Goal: Transaction & Acquisition: Purchase product/service

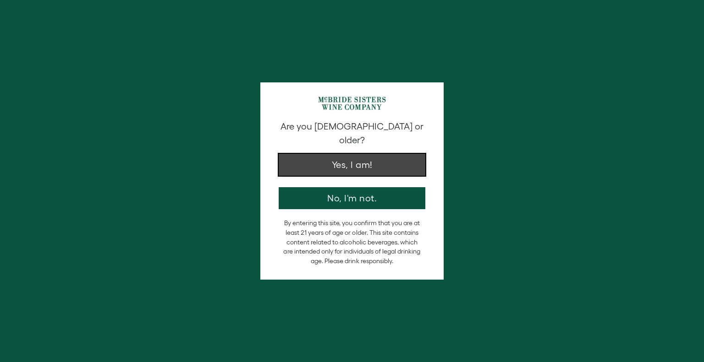
click at [361, 154] on button "Yes, I am!" at bounding box center [352, 165] width 147 height 22
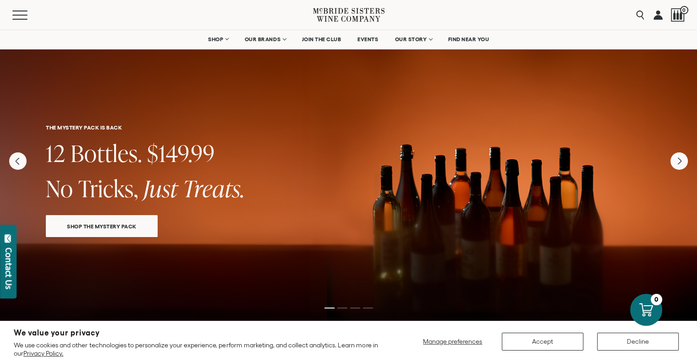
click at [87, 221] on span "SHOP THE MYSTERY PACK" at bounding box center [102, 226] width 102 height 11
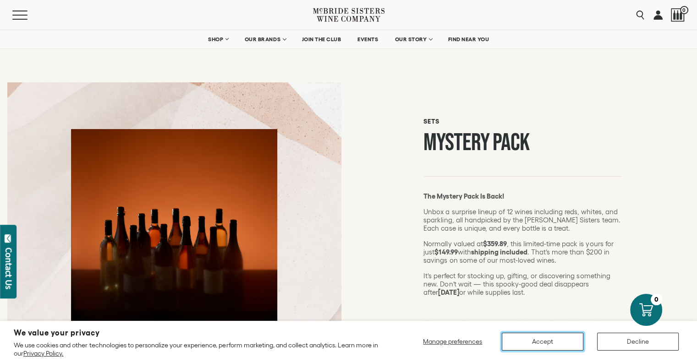
click at [548, 340] on button "Accept" at bounding box center [543, 342] width 82 height 18
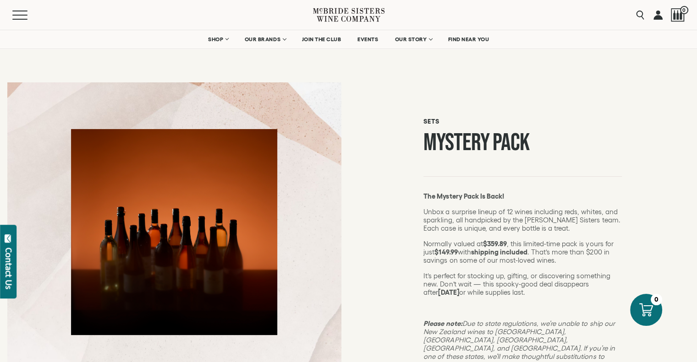
click at [658, 14] on link at bounding box center [657, 15] width 9 height 30
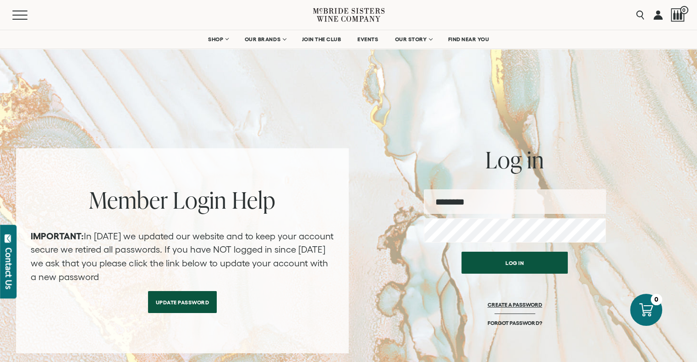
click at [506, 302] on link "CREATE A PASSWORD" at bounding box center [514, 310] width 55 height 18
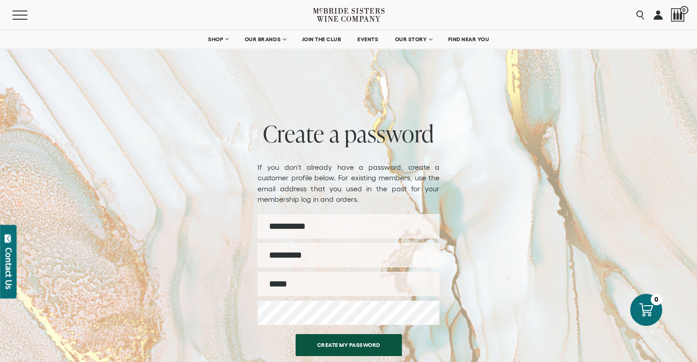
scroll to position [46, 0]
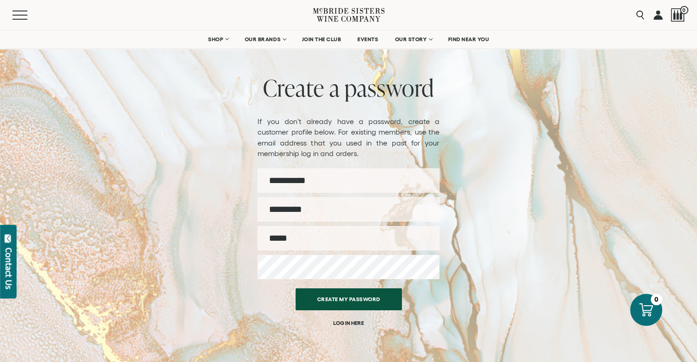
click at [338, 182] on input "First name" at bounding box center [348, 181] width 182 height 24
type input "********"
type input "*******"
type input "**********"
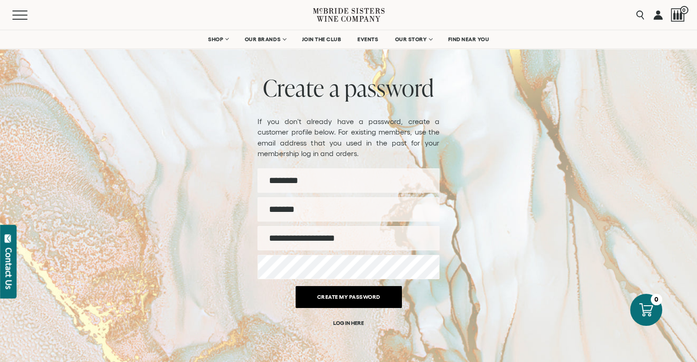
click at [343, 298] on button "Create my password" at bounding box center [348, 297] width 106 height 22
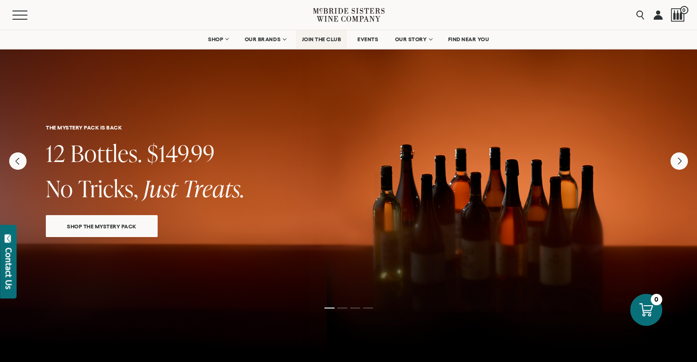
click at [322, 40] on span "JOIN THE CLUB" at bounding box center [321, 39] width 39 height 6
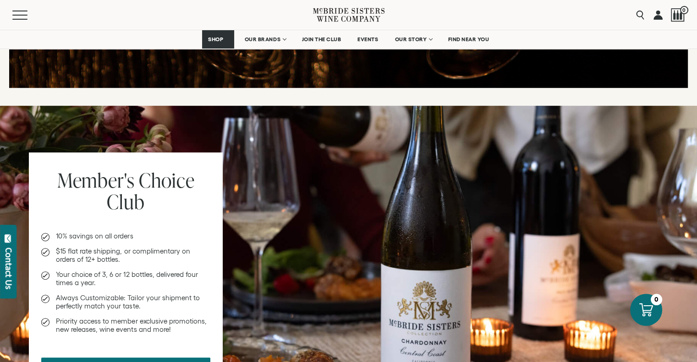
scroll to position [366, 0]
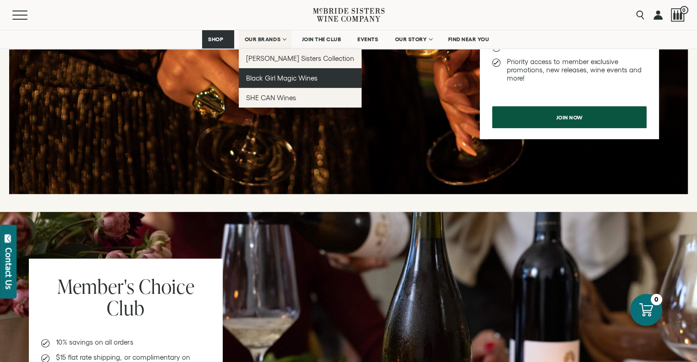
click at [275, 77] on span "Black Girl Magic Wines" at bounding box center [281, 78] width 71 height 8
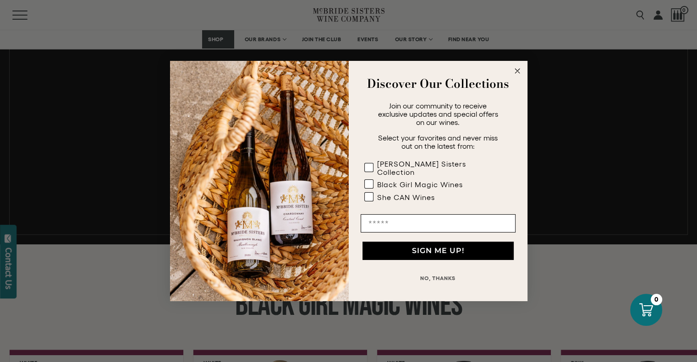
scroll to position [687, 0]
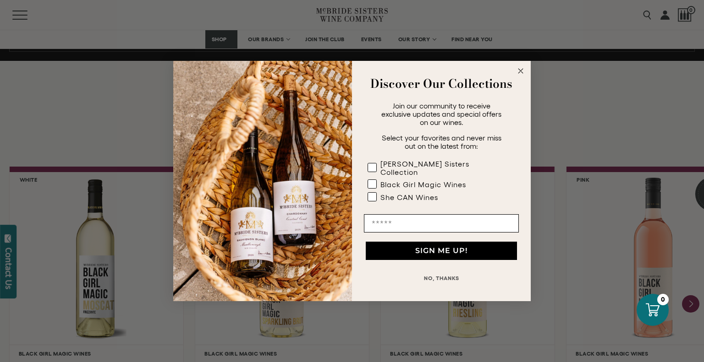
click at [520, 71] on circle "Close dialog" at bounding box center [520, 71] width 11 height 11
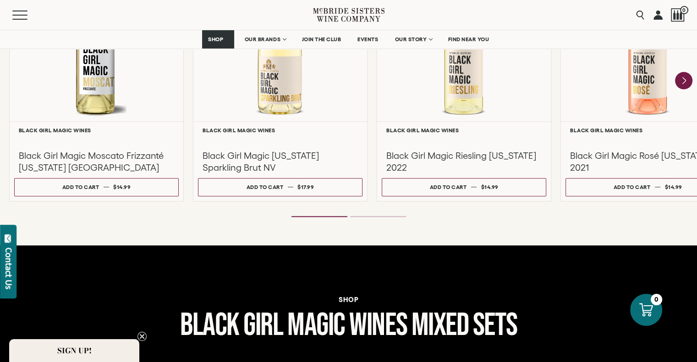
scroll to position [870, 0]
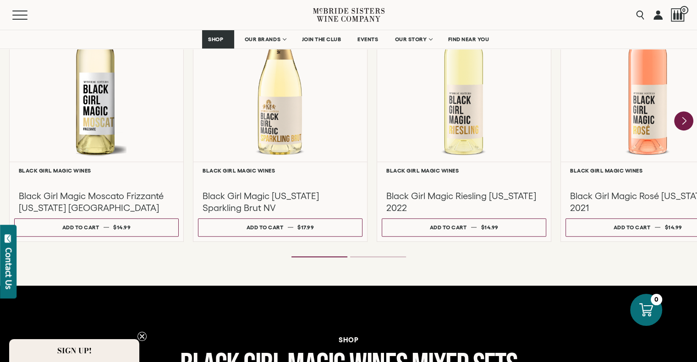
click at [685, 115] on icon "Next" at bounding box center [683, 121] width 19 height 19
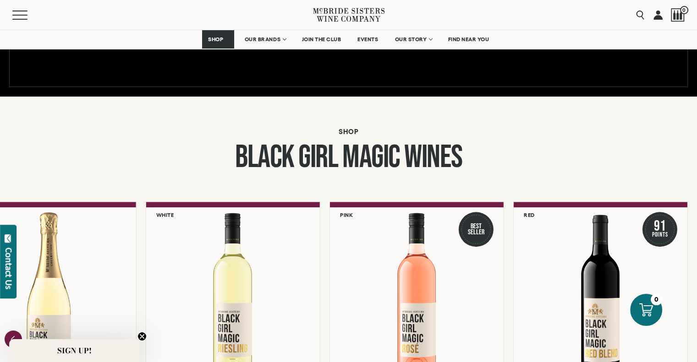
scroll to position [687, 0]
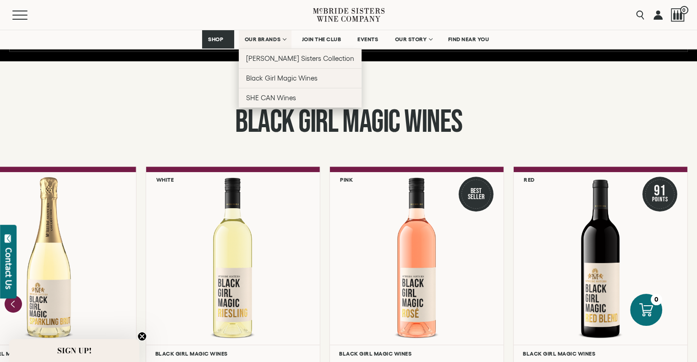
click at [278, 38] on span "OUR BRANDS" at bounding box center [263, 39] width 36 height 6
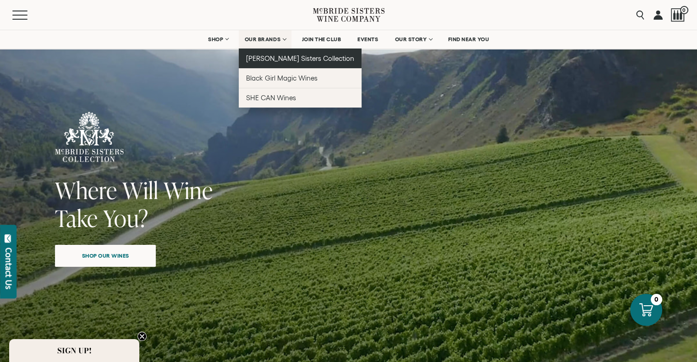
click at [276, 59] on span "[PERSON_NAME] Sisters Collection" at bounding box center [300, 59] width 109 height 8
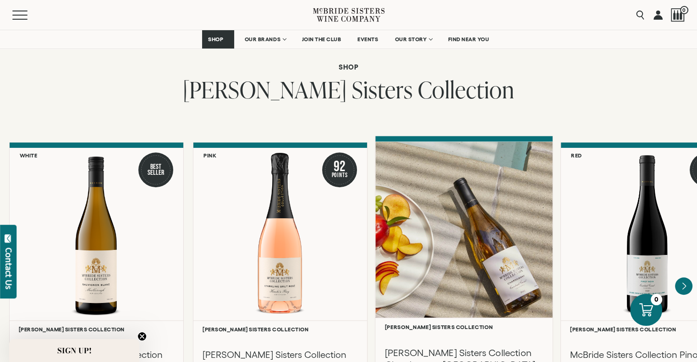
scroll to position [779, 0]
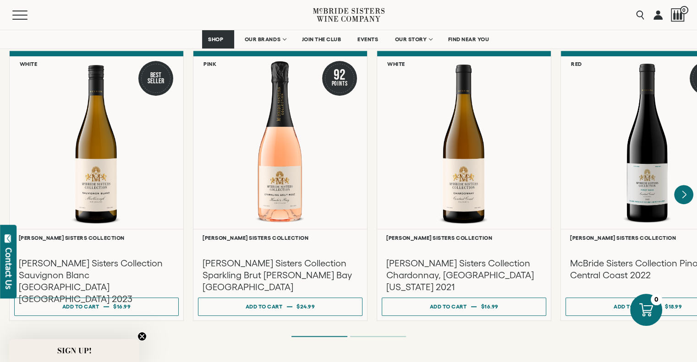
click at [686, 185] on icon "Next" at bounding box center [683, 194] width 19 height 19
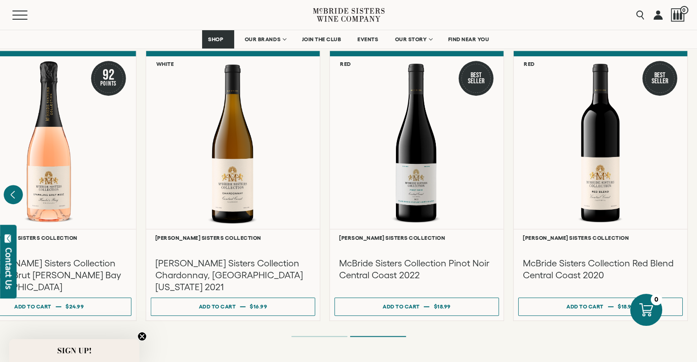
click at [12, 191] on icon "Previous" at bounding box center [13, 194] width 4 height 7
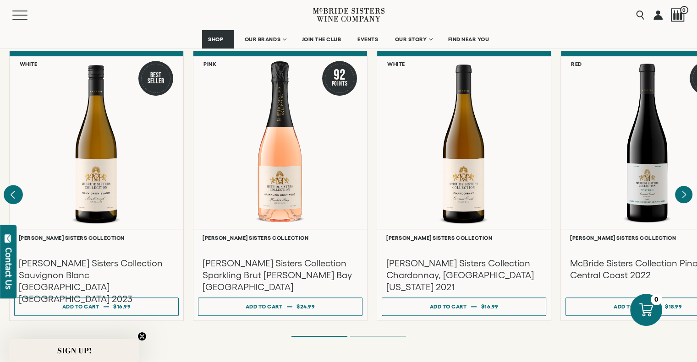
click at [0, 0] on div at bounding box center [0, 0] width 0 height 0
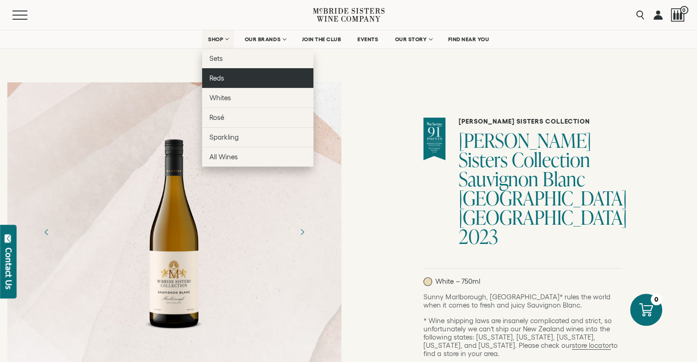
click at [214, 77] on span "Reds" at bounding box center [216, 78] width 15 height 8
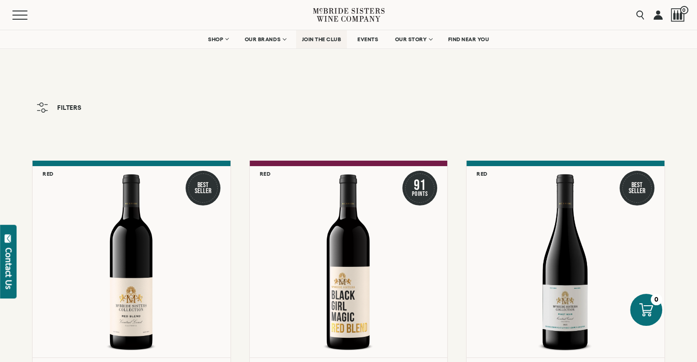
click at [311, 41] on span "JOIN THE CLUB" at bounding box center [321, 39] width 39 height 6
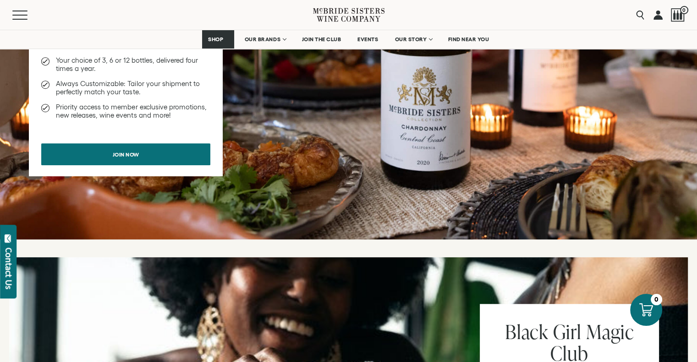
scroll to position [641, 0]
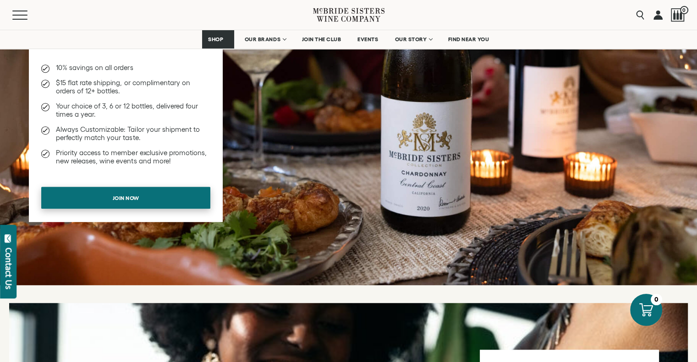
click at [109, 197] on span "Join now" at bounding box center [126, 198] width 59 height 18
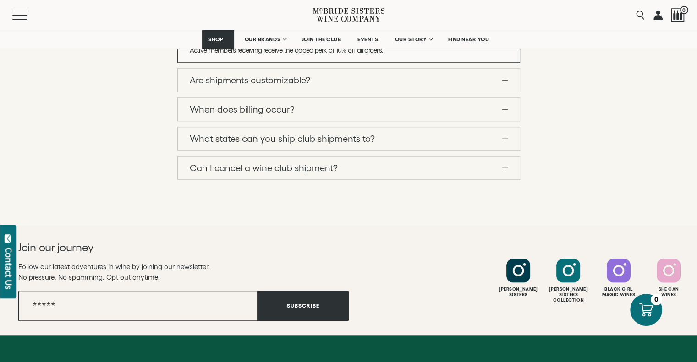
scroll to position [825, 0]
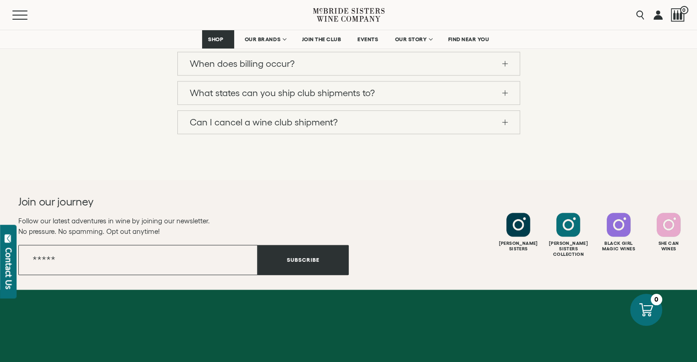
click at [502, 46] on link "Are shipments customizable?" at bounding box center [349, 34] width 342 height 23
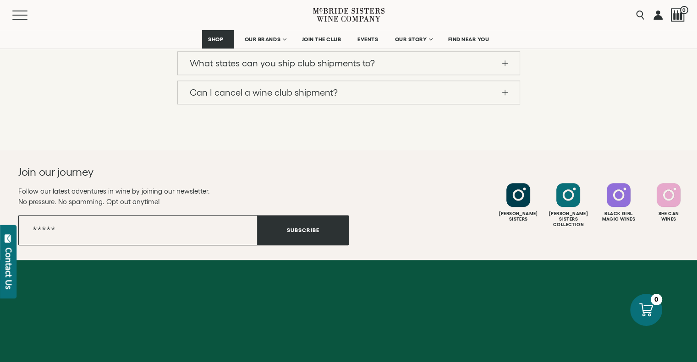
scroll to position [870, 0]
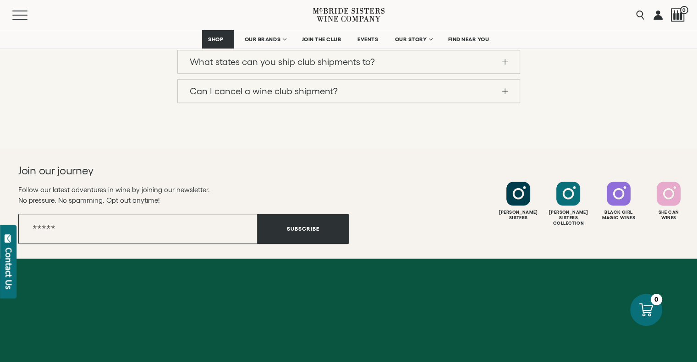
click at [505, 44] on link "When does billing occur?" at bounding box center [349, 32] width 342 height 23
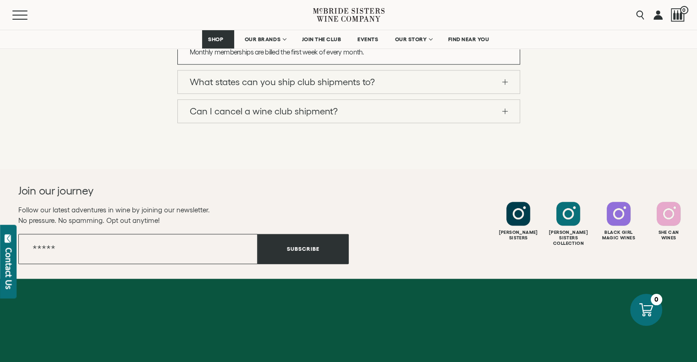
scroll to position [732, 0]
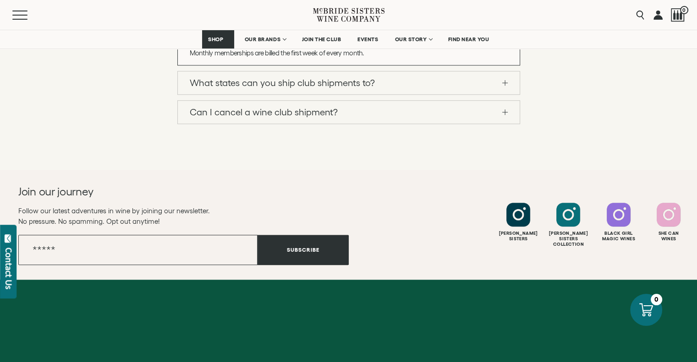
click at [502, 83] on span at bounding box center [504, 83] width 5 height 0
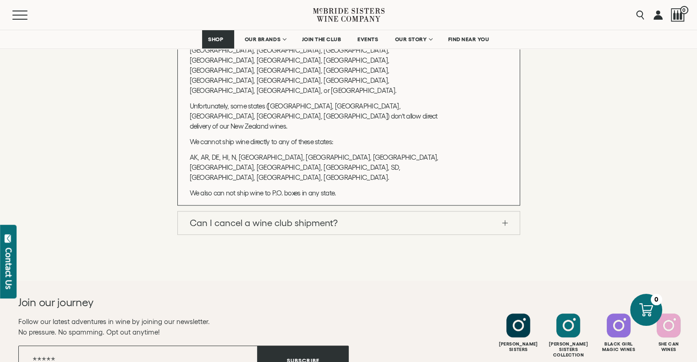
scroll to position [824, 0]
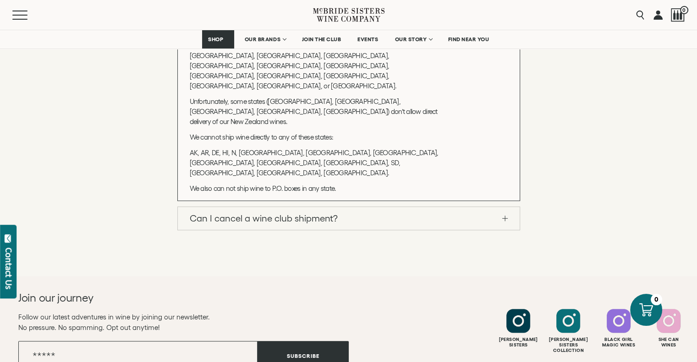
click at [505, 212] on link "Can I cancel a wine club shipment?" at bounding box center [349, 218] width 342 height 23
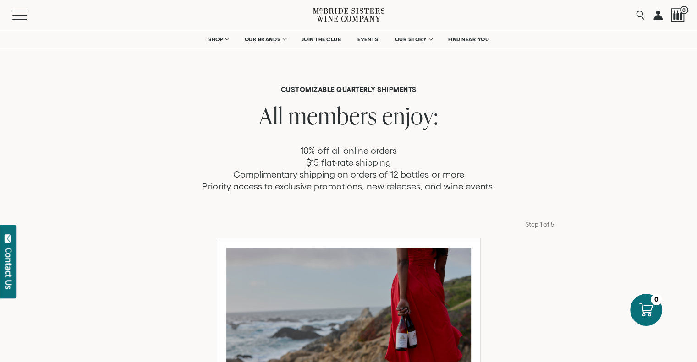
scroll to position [0, 0]
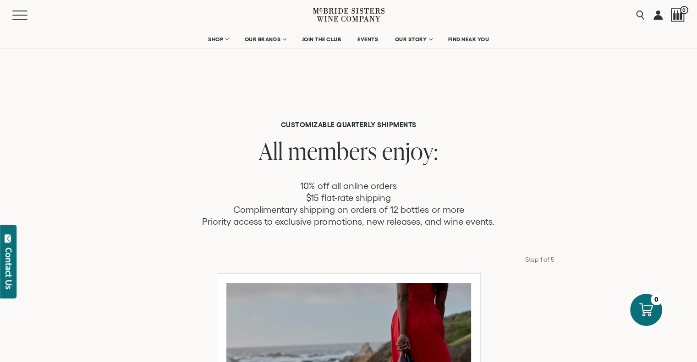
click at [351, 14] on icon at bounding box center [348, 15] width 71 height 26
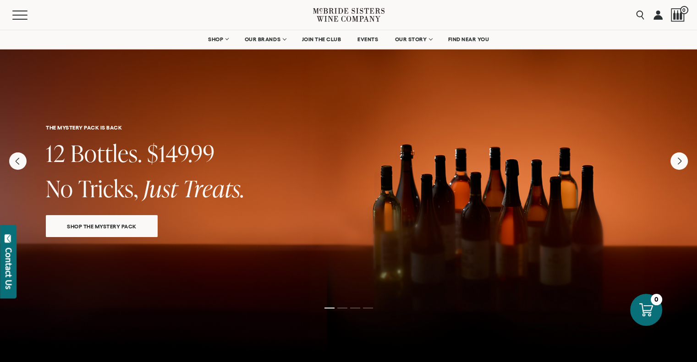
click at [124, 226] on span "SHOP THE MYSTERY PACK" at bounding box center [102, 226] width 102 height 11
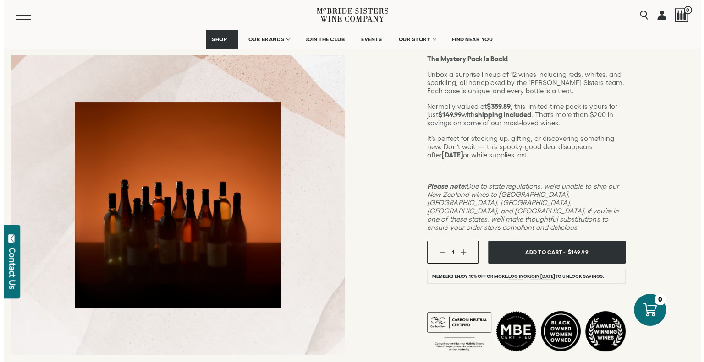
scroll to position [137, 0]
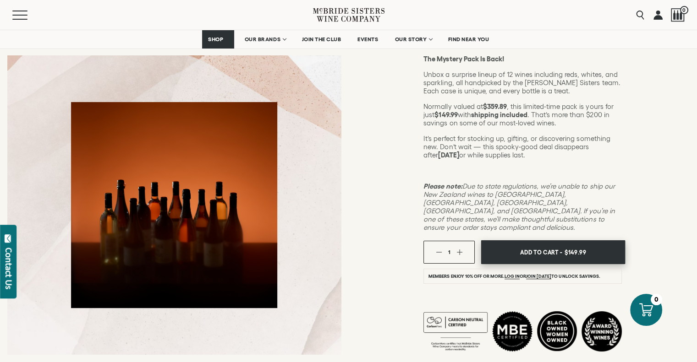
click at [553, 246] on span "Add To Cart -" at bounding box center [541, 253] width 42 height 14
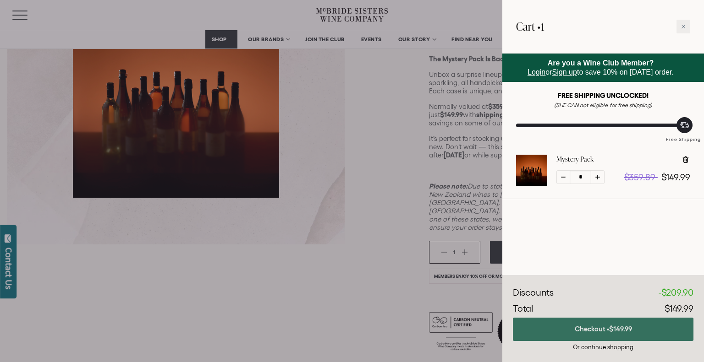
click at [600, 331] on button "Checkout • $149.99" at bounding box center [603, 329] width 180 height 23
